Goal: Complete application form: Complete application form

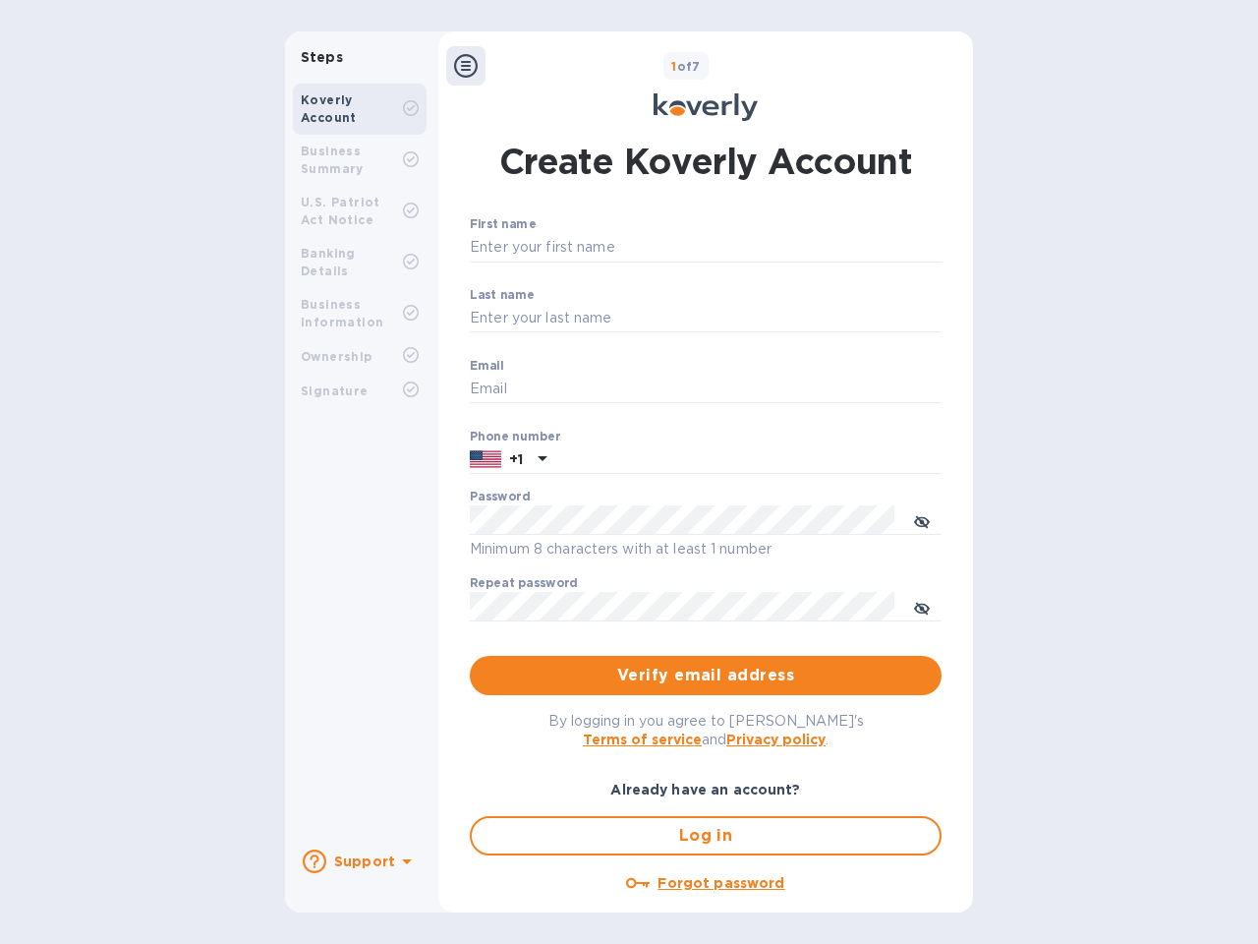
click at [359, 861] on b "Support" at bounding box center [364, 861] width 61 height 16
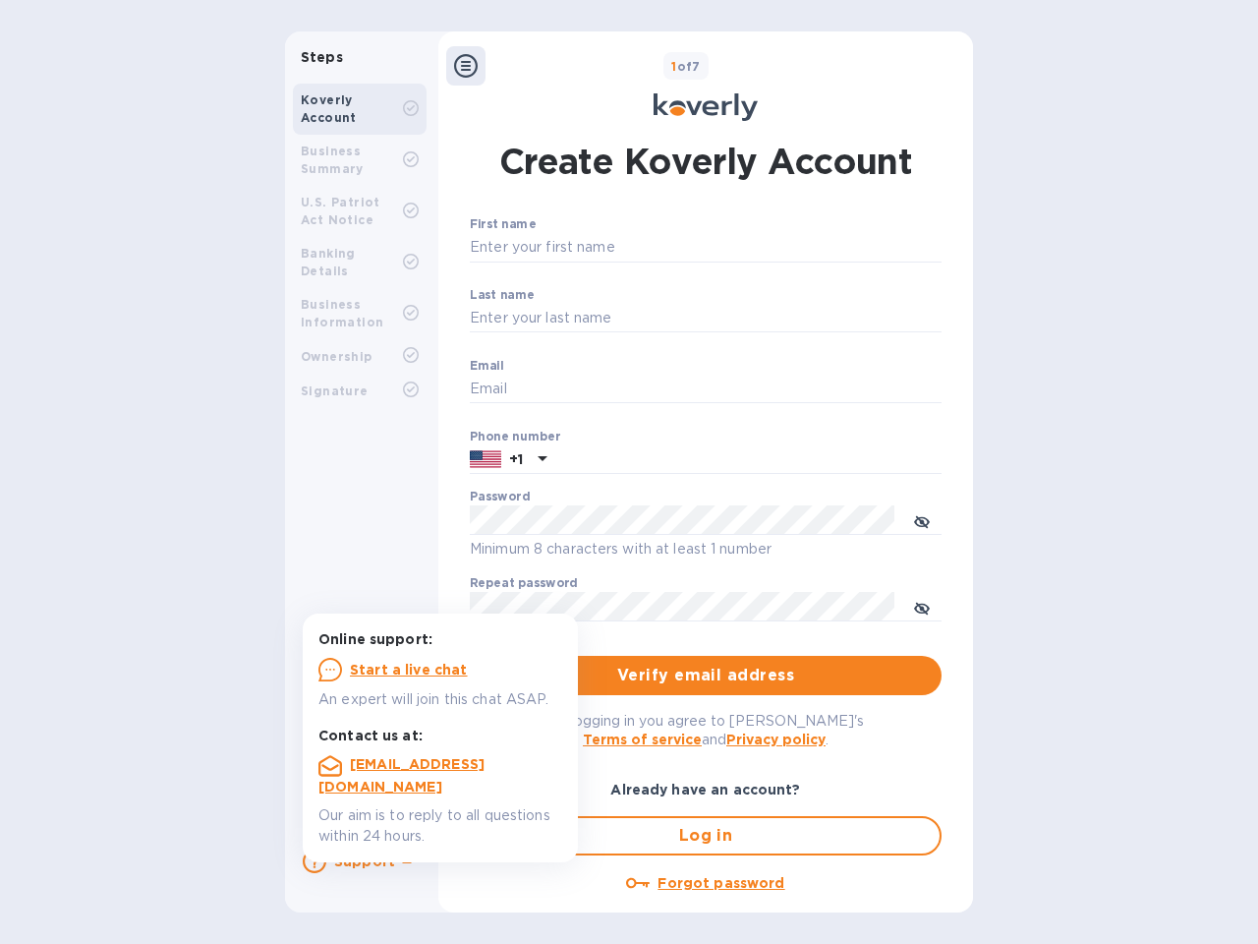
click at [315, 861] on icon at bounding box center [315, 861] width 24 height 24
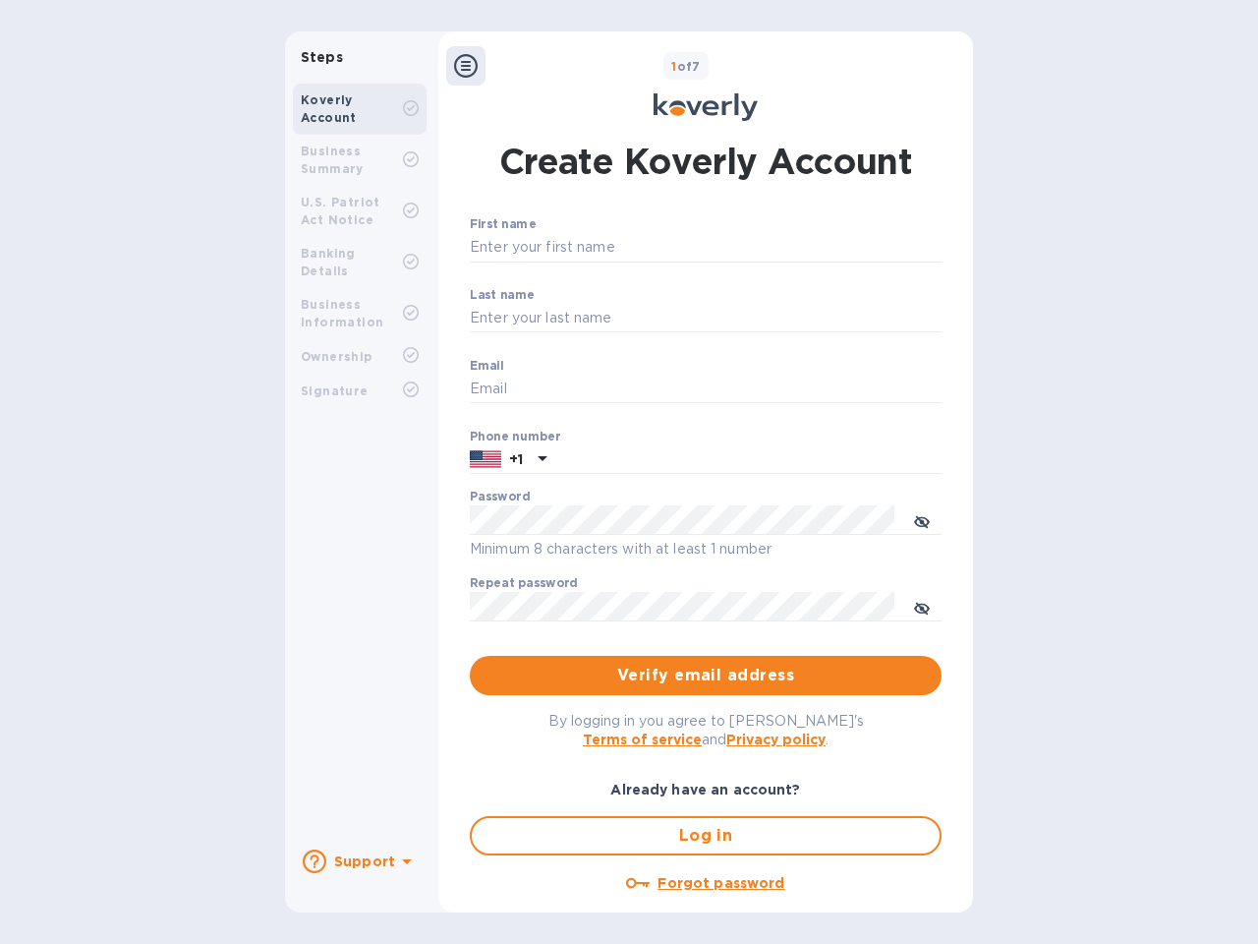
click at [404, 863] on icon at bounding box center [407, 861] width 10 height 5
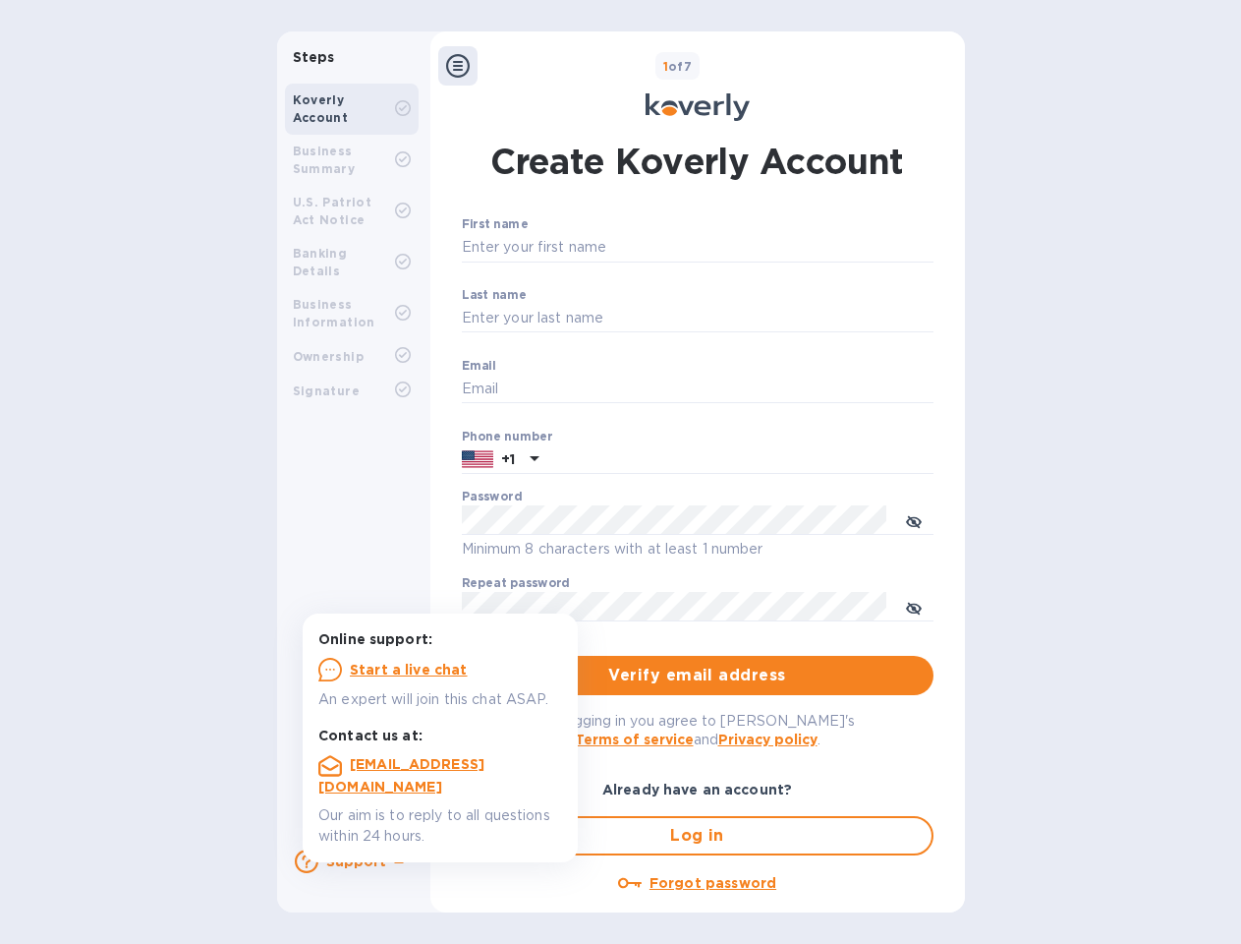
click at [466, 66] on icon at bounding box center [458, 66] width 24 height 24
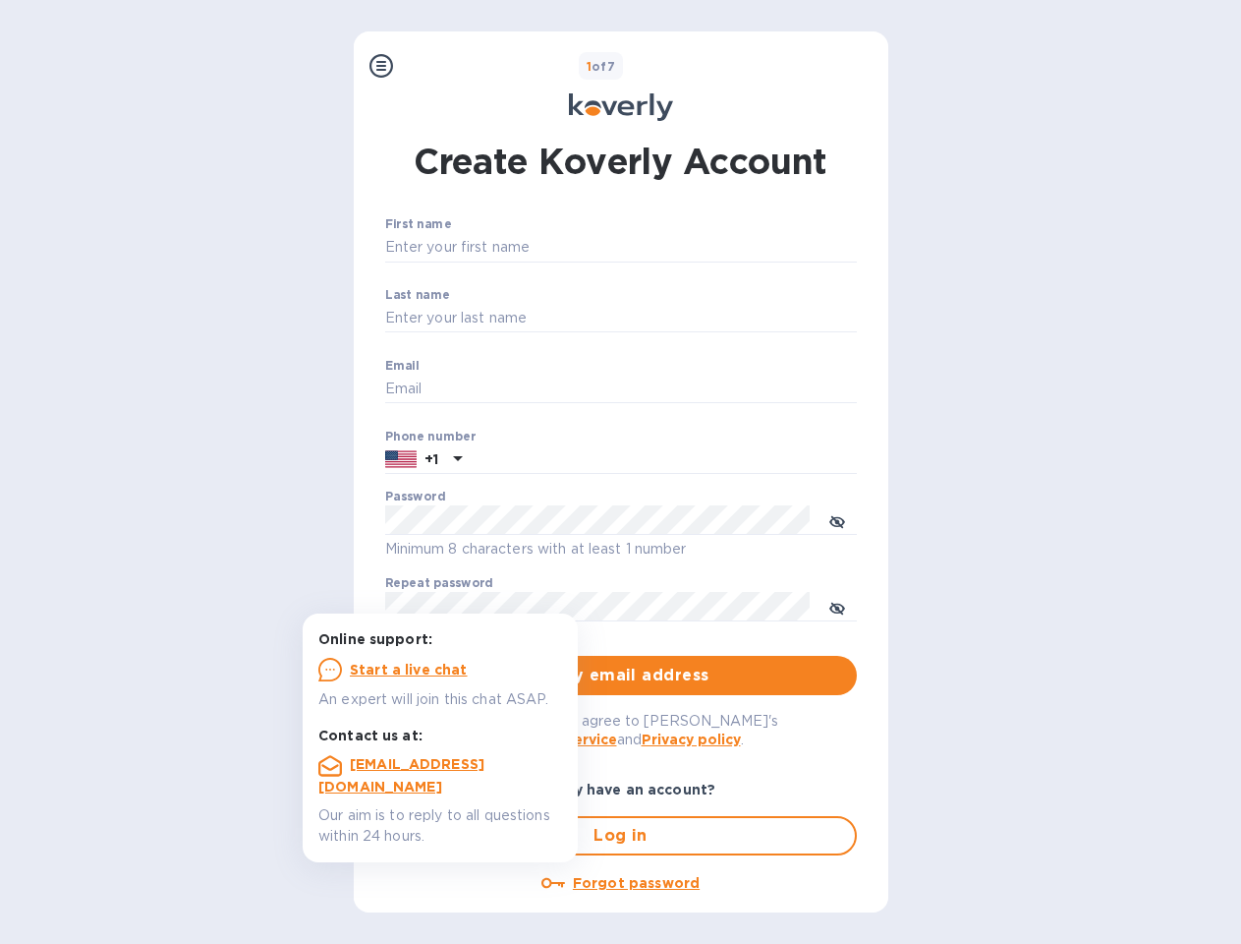
click at [702, 248] on input "First name" at bounding box center [621, 247] width 472 height 29
click at [702, 318] on input "Last name" at bounding box center [621, 318] width 472 height 29
click at [702, 389] on input "Email" at bounding box center [621, 388] width 472 height 29
click at [702, 460] on input "text" at bounding box center [663, 459] width 387 height 29
click at [508, 460] on input "text" at bounding box center [663, 459] width 387 height 29
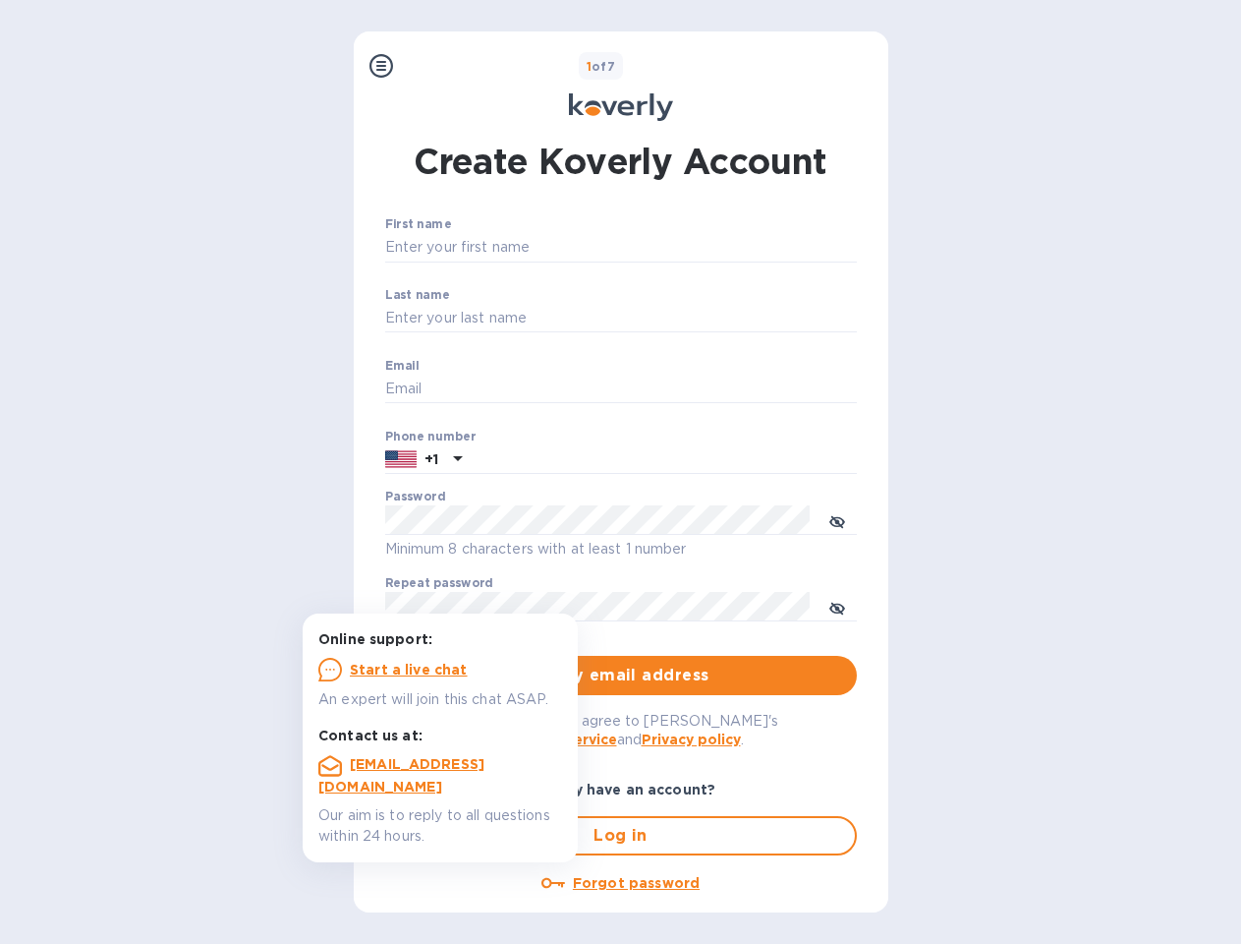
click at [540, 460] on input "text" at bounding box center [663, 459] width 387 height 29
